Goal: Task Accomplishment & Management: Manage account settings

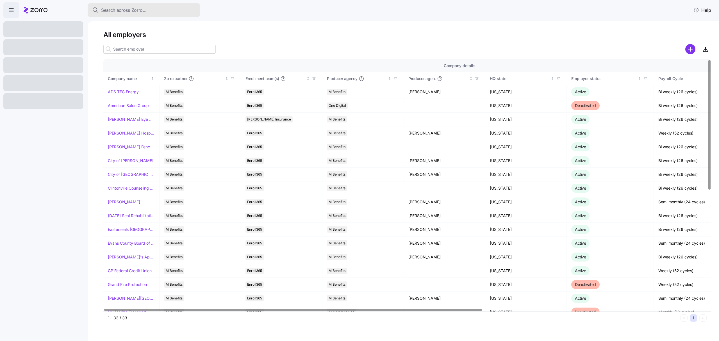
click at [151, 7] on div "Search across Zorro..." at bounding box center [143, 10] width 103 height 7
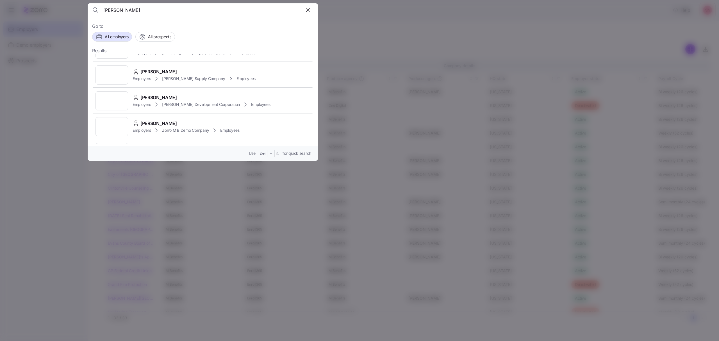
scroll to position [272, 0]
drag, startPoint x: 126, startPoint y: 12, endPoint x: 29, endPoint y: 3, distance: 97.4
click at [29, 338] on div "[PERSON_NAME] Go to All employers All prospects Results [PERSON_NAME] Employers…" at bounding box center [359, 338] width 719 height 0
type input "[PERSON_NAME]"
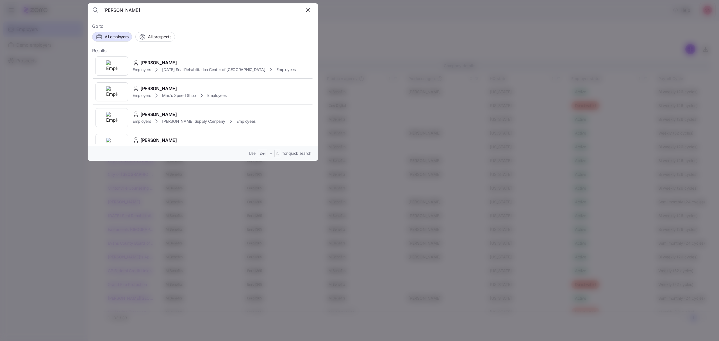
scroll to position [599, 0]
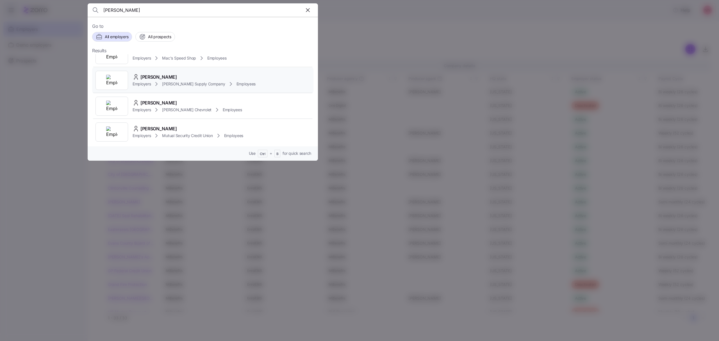
click at [197, 81] on div "Employers [PERSON_NAME] Supply Company Employees" at bounding box center [194, 84] width 123 height 7
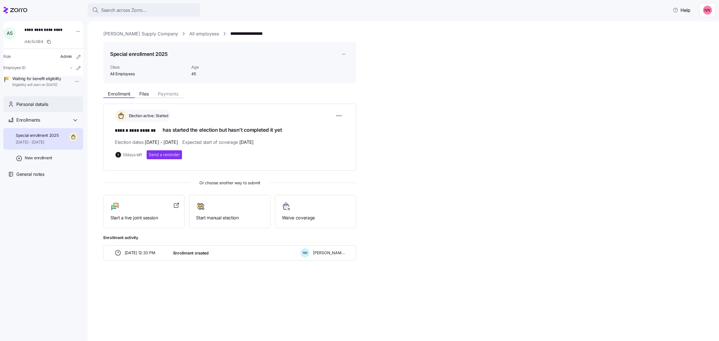
click at [53, 108] on div "Personal details" at bounding box center [47, 104] width 62 height 7
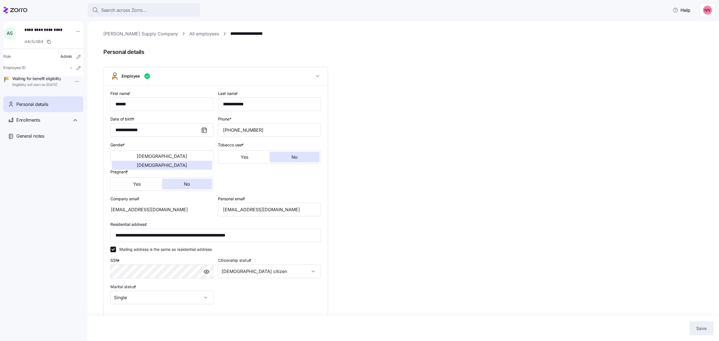
type input "All Employees"
click at [233, 33] on link "**********" at bounding box center [254, 33] width 48 height 7
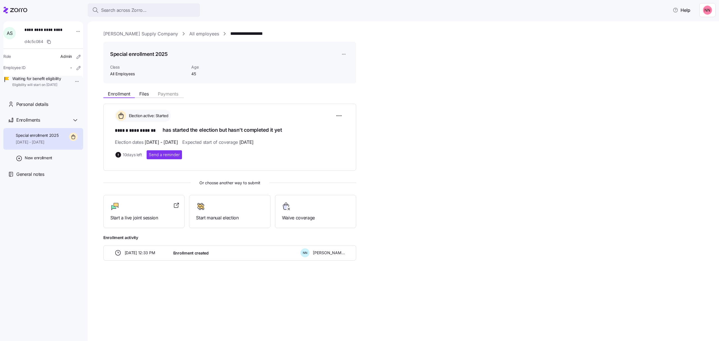
click at [189, 31] on link "All employees" at bounding box center [204, 33] width 30 height 7
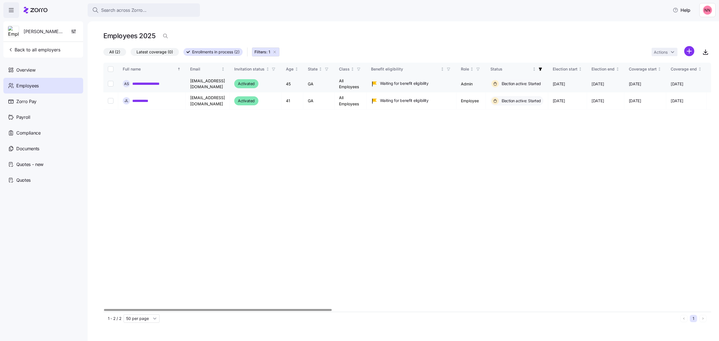
click at [156, 83] on link "**********" at bounding box center [153, 84] width 42 height 6
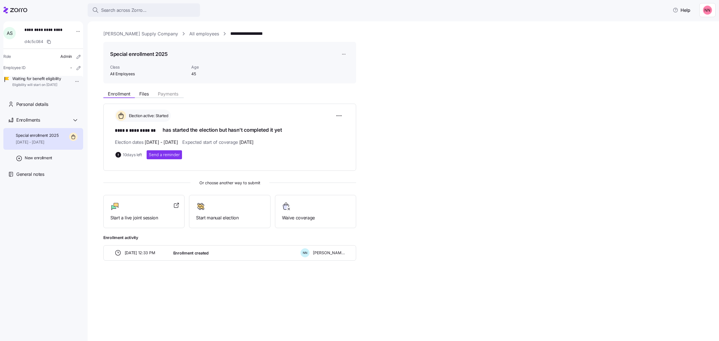
click at [189, 34] on link "All employees" at bounding box center [204, 33] width 30 height 7
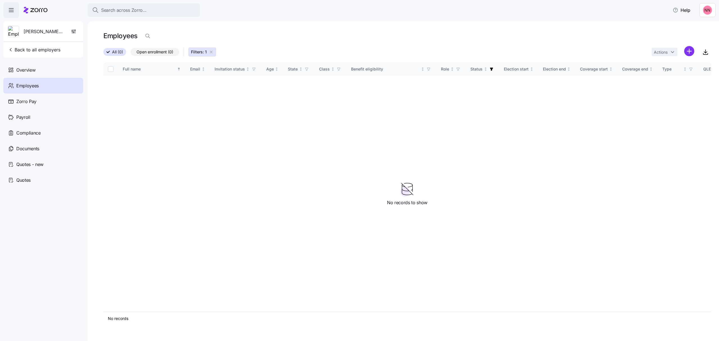
click at [213, 50] on icon "button" at bounding box center [211, 52] width 4 height 4
click at [113, 51] on span "All (0)" at bounding box center [117, 51] width 11 height 7
click at [103, 54] on input "All (0)" at bounding box center [103, 54] width 0 height 0
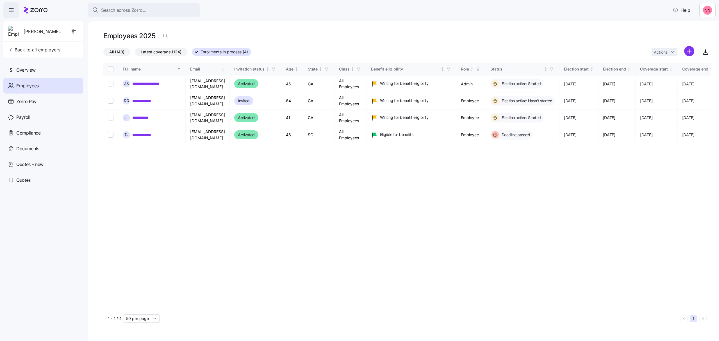
click at [36, 85] on span "Employees" at bounding box center [27, 85] width 22 height 7
click at [36, 83] on span "Employees" at bounding box center [27, 85] width 22 height 7
click at [30, 48] on span "Back to all employers" at bounding box center [34, 49] width 53 height 7
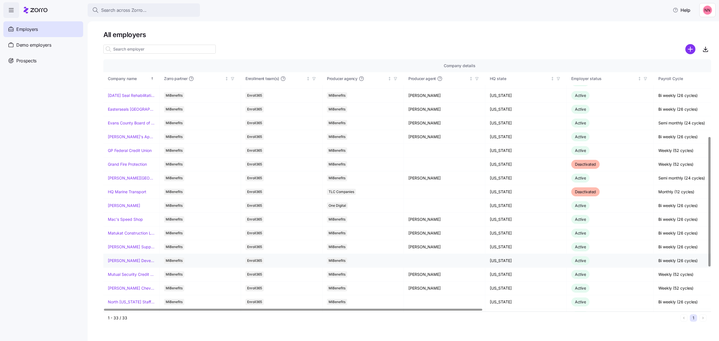
scroll to position [150, 0]
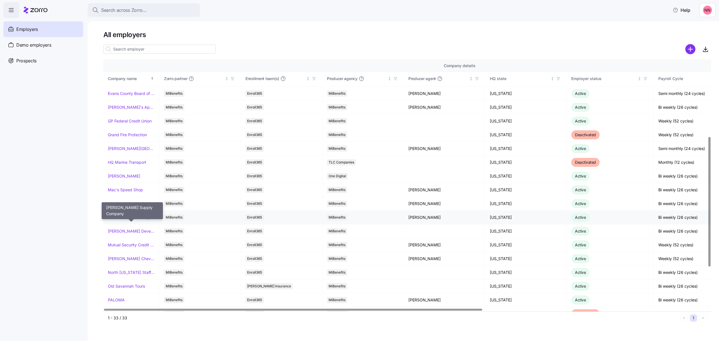
click at [129, 220] on link "[PERSON_NAME] Supply Company" at bounding box center [131, 218] width 47 height 6
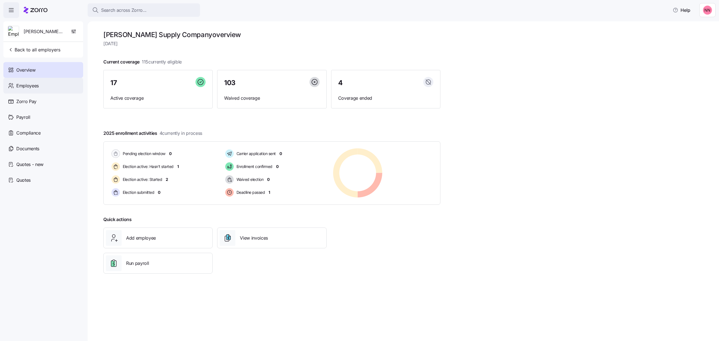
click at [30, 88] on span "Employees" at bounding box center [27, 85] width 22 height 7
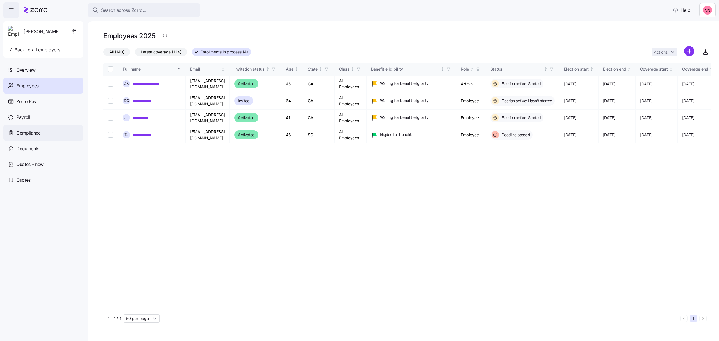
drag, startPoint x: 17, startPoint y: 48, endPoint x: 42, endPoint y: 128, distance: 83.5
click at [42, 128] on div "[PERSON_NAME] Supply Company Back to all employers Overview Employees Zorro Pay…" at bounding box center [43, 104] width 80 height 167
click at [116, 52] on span "All (140)" at bounding box center [116, 51] width 15 height 7
click at [103, 53] on input "All (140)" at bounding box center [103, 53] width 0 height 0
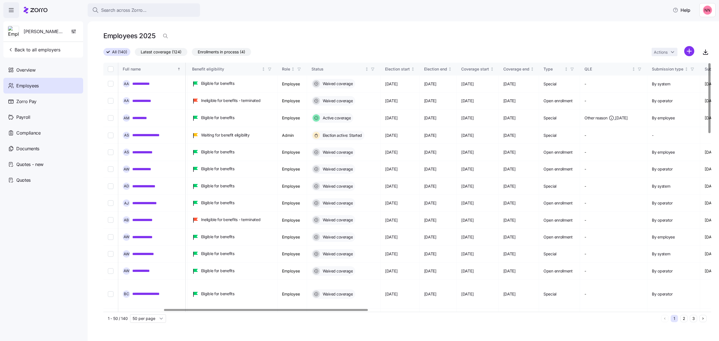
scroll to position [0, 197]
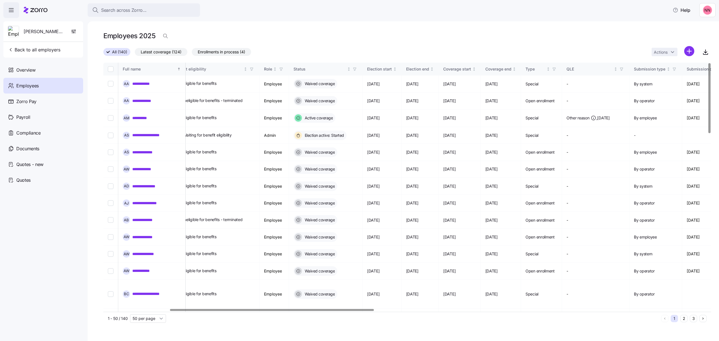
click at [363, 311] on div at bounding box center [272, 310] width 204 height 2
click at [351, 68] on icon "Not sorted" at bounding box center [349, 69] width 4 height 4
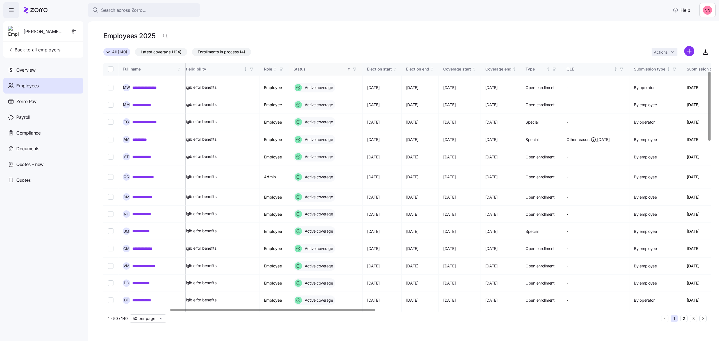
scroll to position [0, 197]
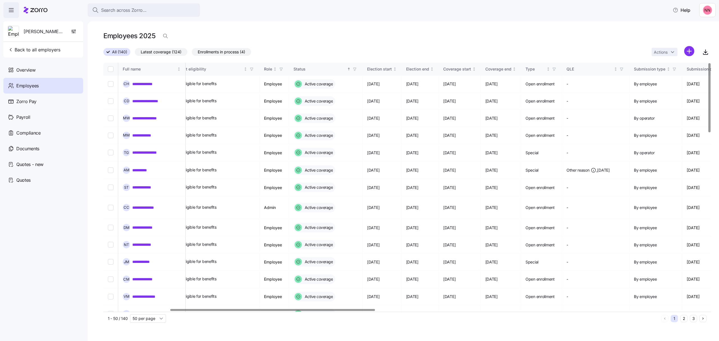
click at [351, 69] on icon "Sorted ascending" at bounding box center [349, 69] width 4 height 4
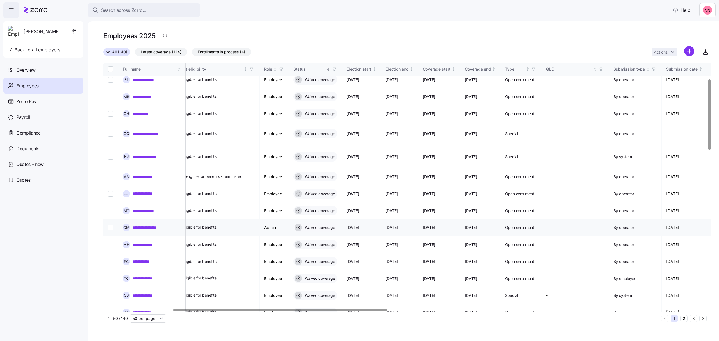
scroll to position [0, 197]
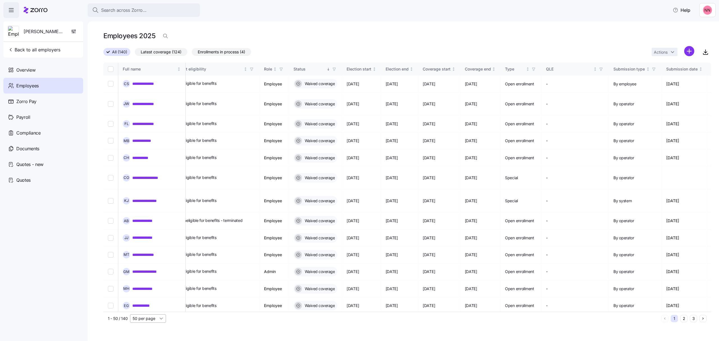
click at [162, 317] on input "50 per page" at bounding box center [148, 318] width 36 height 8
click at [158, 306] on span "150 per page" at bounding box center [146, 306] width 24 height 6
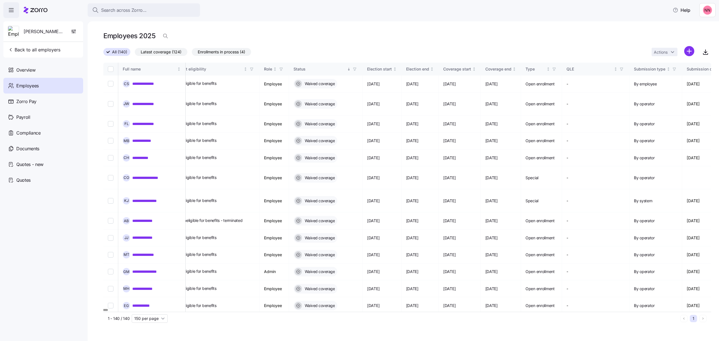
type input "150 per page"
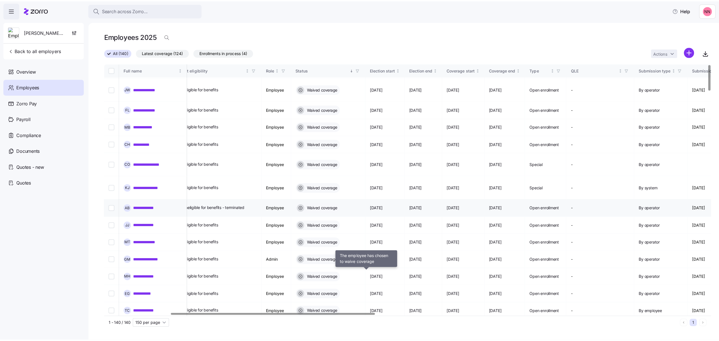
scroll to position [0, 197]
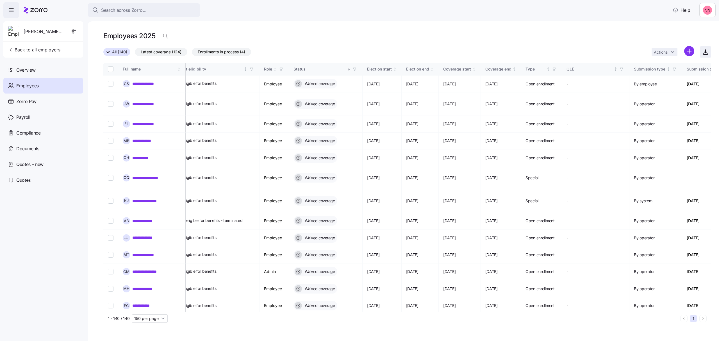
click at [707, 49] on span "button" at bounding box center [705, 52] width 11 height 11
